Goal: Information Seeking & Learning: Learn about a topic

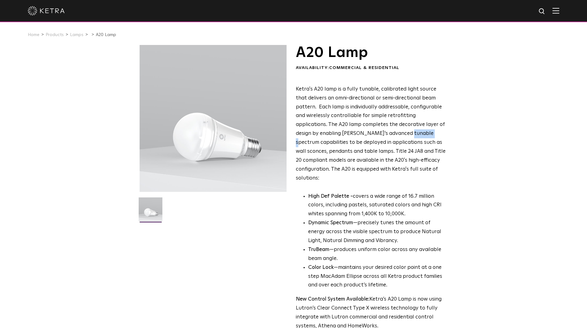
click at [361, 135] on span "Ketra's A20 lamp is a fully tunable, calibrated light source that delivers an o…" at bounding box center [371, 134] width 150 height 94
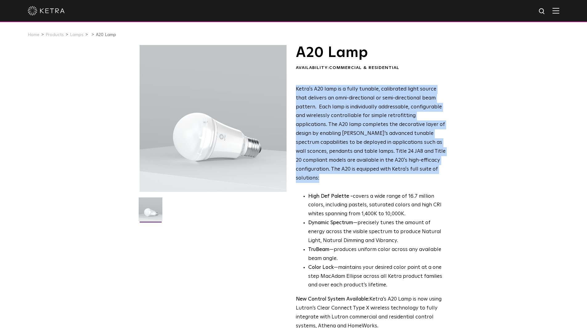
click at [361, 135] on span "Ketra's A20 lamp is a fully tunable, calibrated light source that delivers an o…" at bounding box center [371, 134] width 150 height 94
click at [398, 142] on span "Ketra's A20 lamp is a fully tunable, calibrated light source that delivers an o…" at bounding box center [371, 134] width 150 height 94
click at [410, 149] on span "Ketra's A20 lamp is a fully tunable, calibrated light source that delivers an o…" at bounding box center [371, 134] width 150 height 94
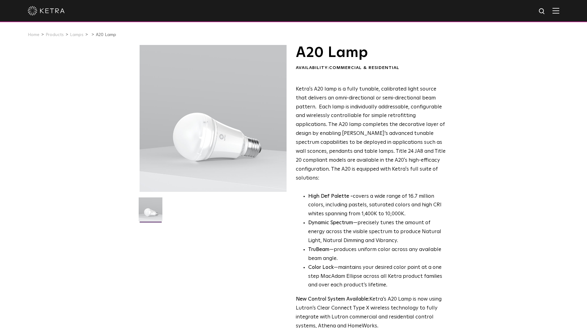
click at [396, 254] on li "TruBeam —produces uniform color across any available beam angle." at bounding box center [377, 255] width 138 height 18
click at [370, 246] on li "TruBeam —produces uniform color across any available beam angle." at bounding box center [377, 255] width 138 height 18
click at [352, 220] on strong "Dynamic Spectrum" at bounding box center [330, 222] width 45 height 5
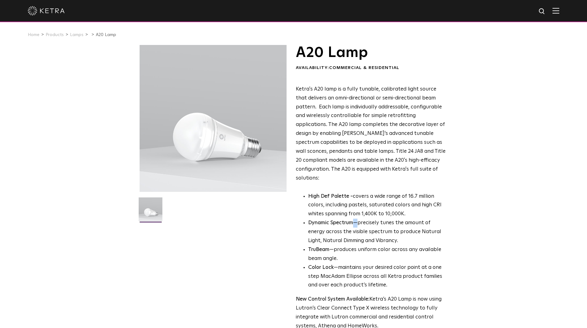
click at [352, 220] on strong "Dynamic Spectrum" at bounding box center [330, 222] width 45 height 5
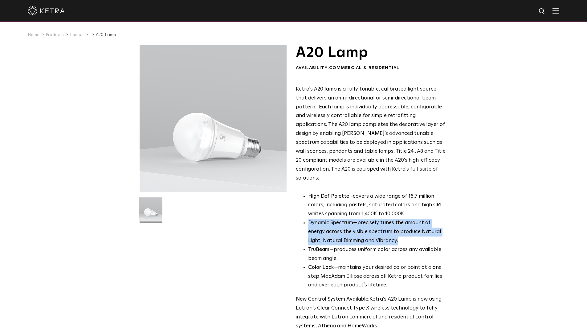
click at [352, 220] on strong "Dynamic Spectrum" at bounding box center [330, 222] width 45 height 5
click at [341, 222] on li "Dynamic Spectrum —precisely tunes the amount of energy across the visible spect…" at bounding box center [377, 232] width 138 height 27
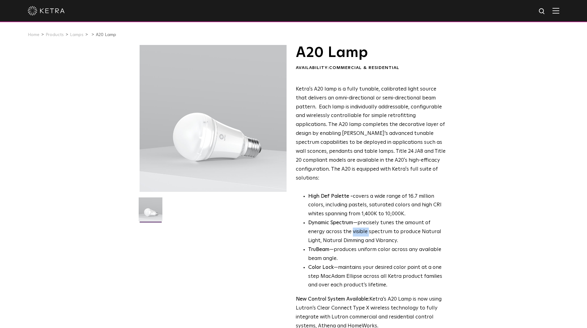
click at [341, 222] on li "Dynamic Spectrum —precisely tunes the amount of energy across the visible spect…" at bounding box center [377, 232] width 138 height 27
click at [344, 246] on li "TruBeam —produces uniform color across any available beam angle." at bounding box center [377, 255] width 138 height 18
click at [369, 263] on li "Color Lock —maintains your desired color point at a one step MacAdam Ellipse ac…" at bounding box center [377, 276] width 138 height 27
